Goal: Transaction & Acquisition: Purchase product/service

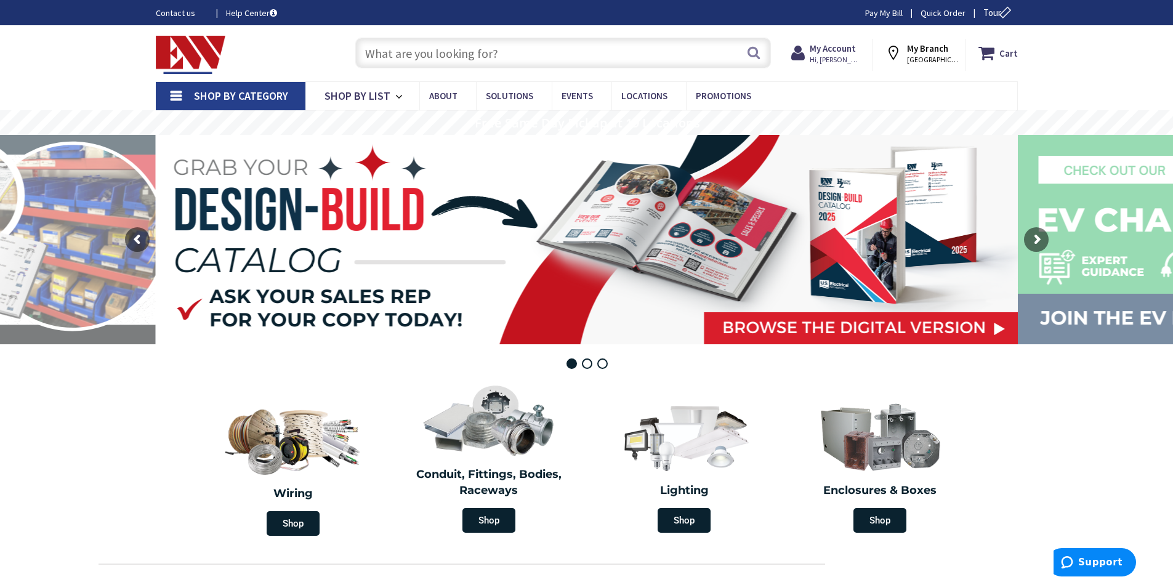
click at [430, 53] on input "text" at bounding box center [563, 53] width 416 height 31
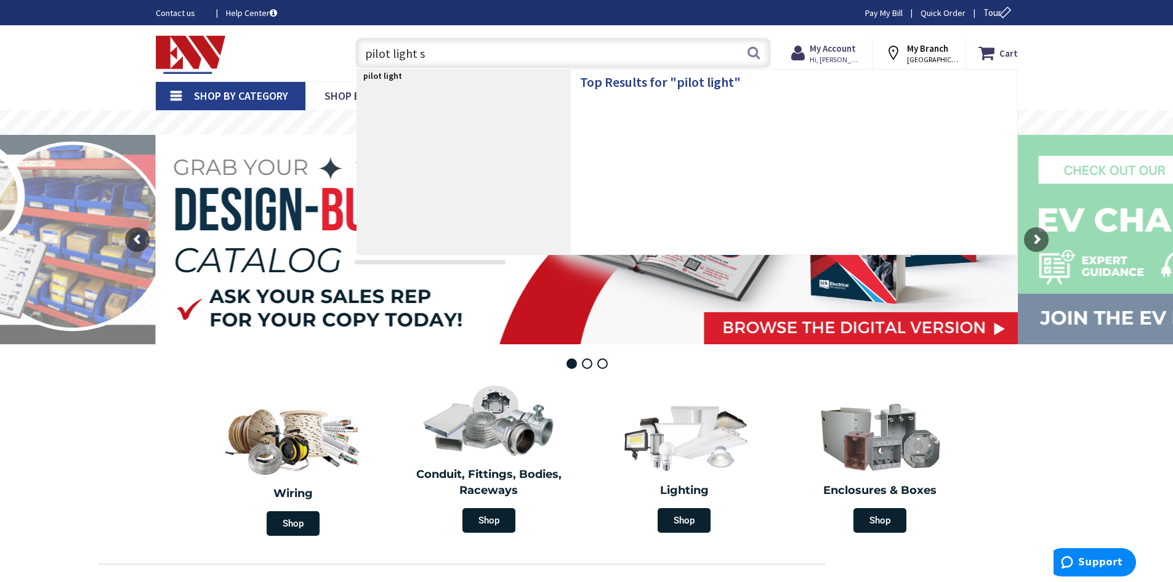
type input "pilot light sw"
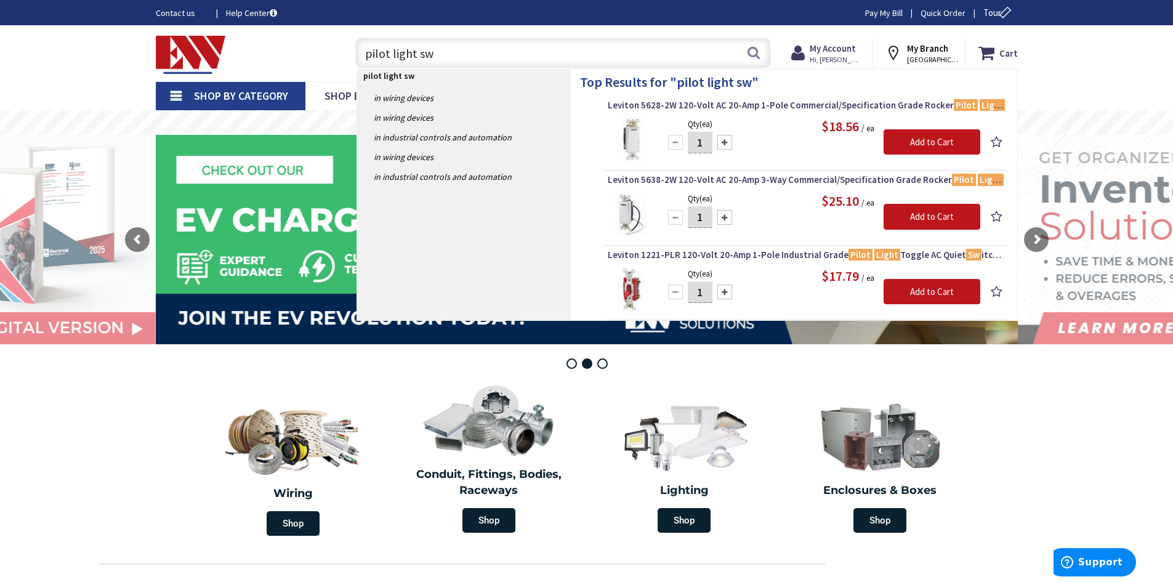
click at [450, 52] on input "pilot light sw" at bounding box center [563, 53] width 416 height 31
type input "p"
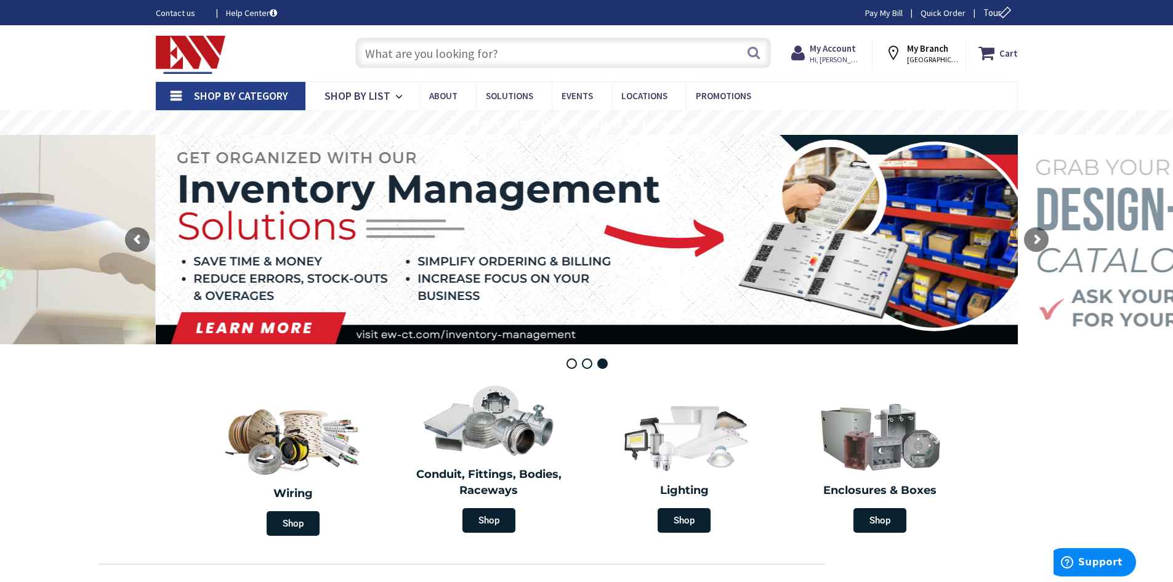
click at [592, 53] on input "text" at bounding box center [563, 53] width 416 height 31
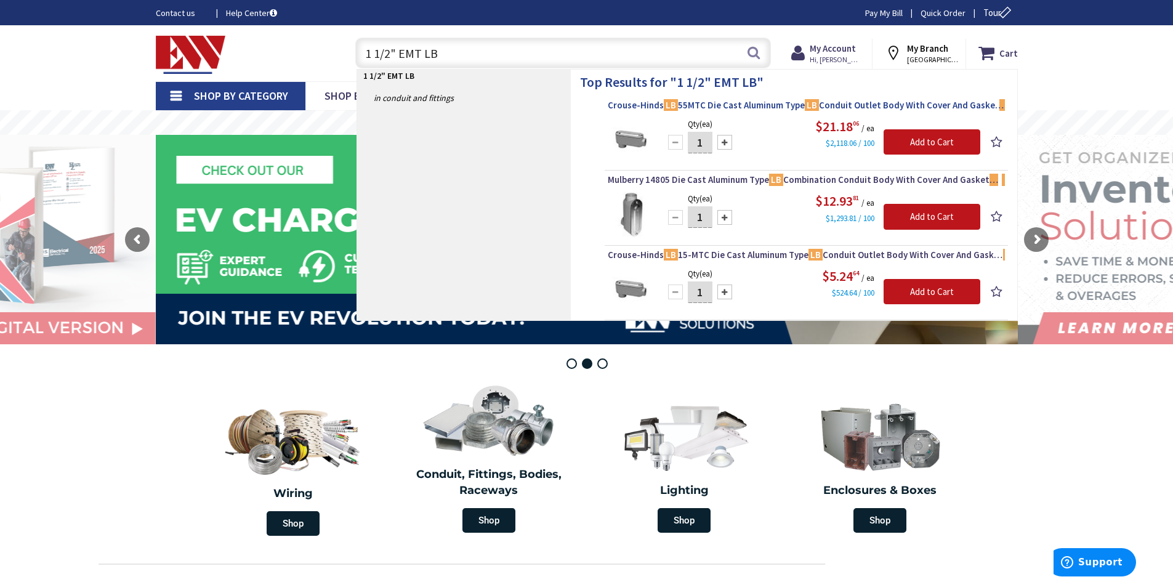
type input "1 1/2" EMT LB"
click at [800, 105] on span "Crouse-Hinds LB 55MTC Die Cast Aluminum Type LB Conduit Outlet Body With Cover …" at bounding box center [806, 105] width 397 height 12
